Goal: Information Seeking & Learning: Learn about a topic

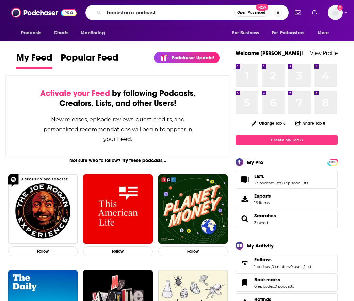
type input "bookstorm podcast"
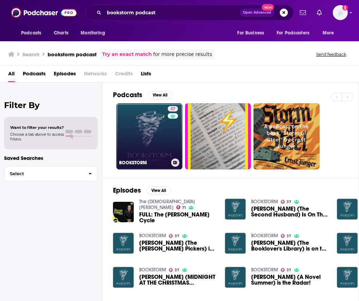
click at [139, 124] on link "37 BOOKSTORM" at bounding box center [149, 136] width 66 height 66
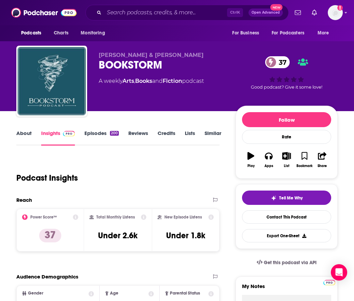
click at [190, 172] on div "Podcast Insights" at bounding box center [115, 173] width 198 height 35
click at [165, 15] on input "Search podcasts, credits, & more..." at bounding box center [165, 12] width 123 height 11
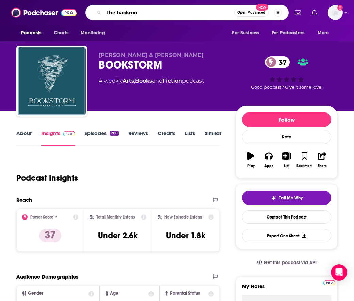
type input "the backroom"
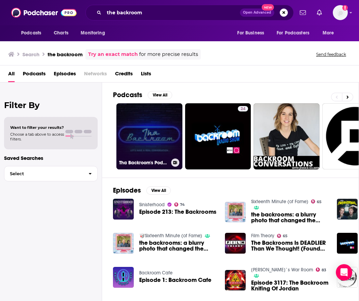
click at [160, 136] on link "Tha Backroom's Podcast" at bounding box center [149, 136] width 66 height 66
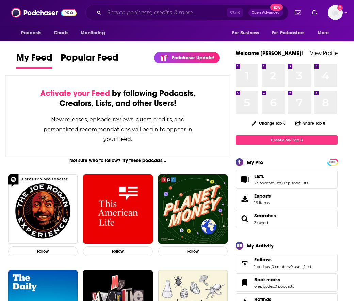
click at [192, 11] on input "Search podcasts, credits, & more..." at bounding box center [165, 12] width 123 height 11
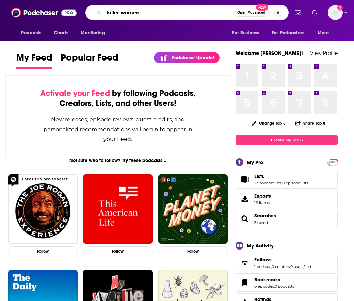
type input "killer women"
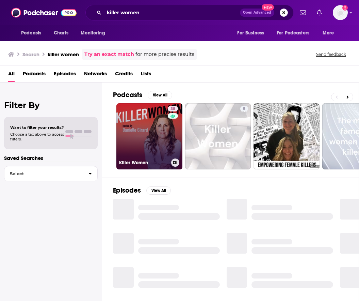
click at [153, 128] on link "38 Killer Women" at bounding box center [149, 136] width 66 height 66
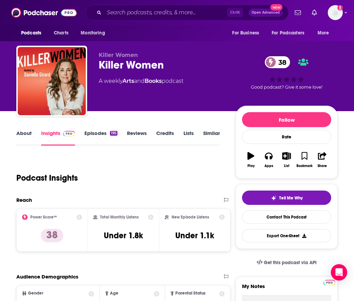
click at [153, 162] on div "Podcast Insights" at bounding box center [115, 173] width 198 height 35
click at [28, 137] on link "About" at bounding box center [23, 138] width 15 height 16
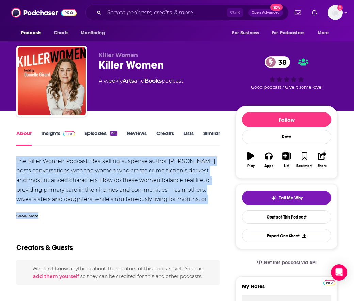
drag, startPoint x: 16, startPoint y: 158, endPoint x: 133, endPoint y: 213, distance: 129.3
click at [219, 209] on div "The Killer Women Podcast: Bestselling suspense author [PERSON_NAME] hosts conve…" at bounding box center [117, 187] width 203 height 62
click at [27, 216] on div "Show More" at bounding box center [27, 215] width 22 height 6
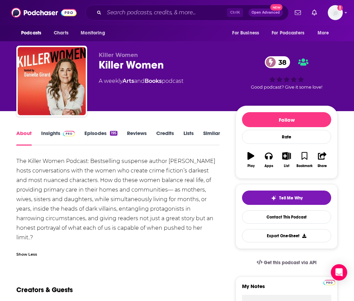
drag, startPoint x: 53, startPoint y: 228, endPoint x: 9, endPoint y: 160, distance: 81.4
copy div "The Killer Women Podcast: Bestselling suspense author Danielle Girard hosts con…"
click at [170, 10] on input "Search podcasts, credits, & more..." at bounding box center [165, 12] width 123 height 11
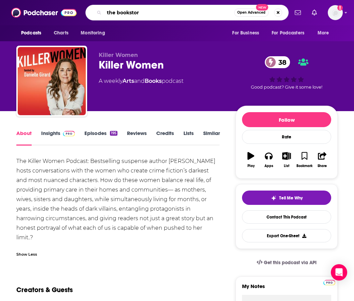
type input "the bookstorm"
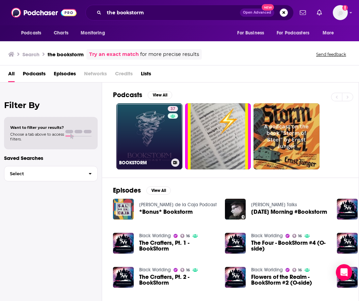
click at [136, 117] on link "37 BOOKSTORM" at bounding box center [149, 136] width 66 height 66
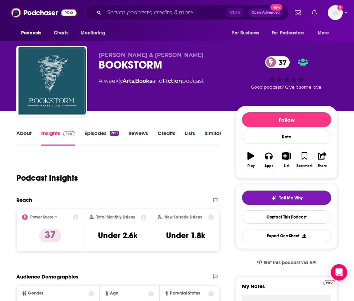
click at [25, 134] on link "About" at bounding box center [23, 138] width 15 height 16
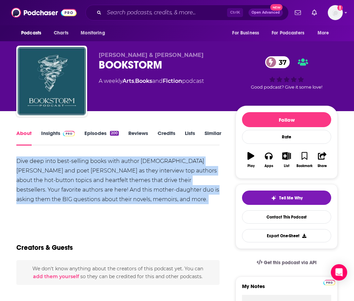
drag, startPoint x: 14, startPoint y: 159, endPoint x: 207, endPoint y: 207, distance: 198.4
copy div "Dive deep into best-selling books with author Christen Civiletto and poet Julia…"
click at [102, 136] on link "Episodes 200" at bounding box center [101, 138] width 34 height 16
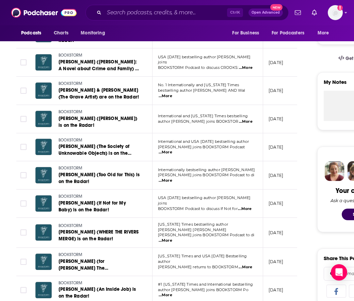
scroll to position [204, 0]
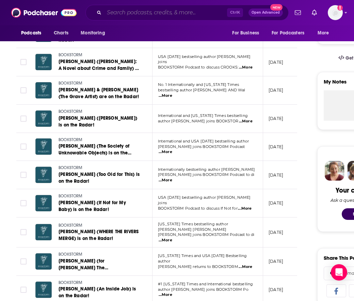
click at [183, 13] on input "Search podcasts, credits, & more..." at bounding box center [165, 12] width 123 height 11
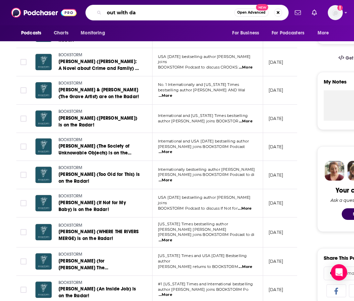
type input "out with dan"
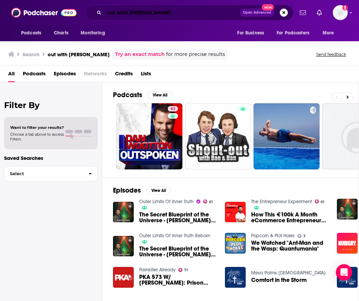
click at [118, 13] on input "out with dan" at bounding box center [172, 12] width 136 height 11
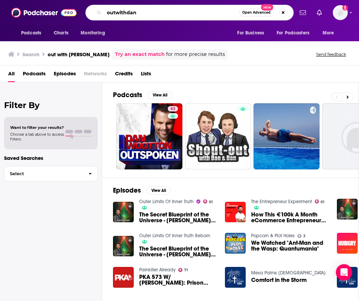
type input "outwithdan"
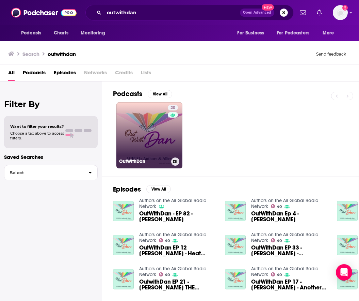
click at [155, 140] on link "20 OutWithDan" at bounding box center [149, 135] width 66 height 66
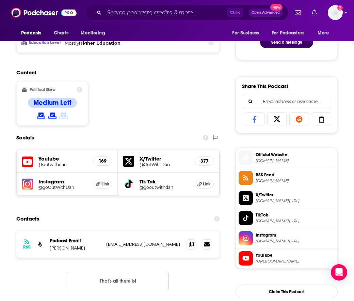
scroll to position [408, 0]
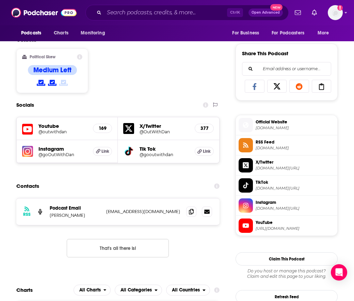
click at [30, 128] on icon at bounding box center [27, 129] width 11 height 13
